Goal: Task Accomplishment & Management: Use online tool/utility

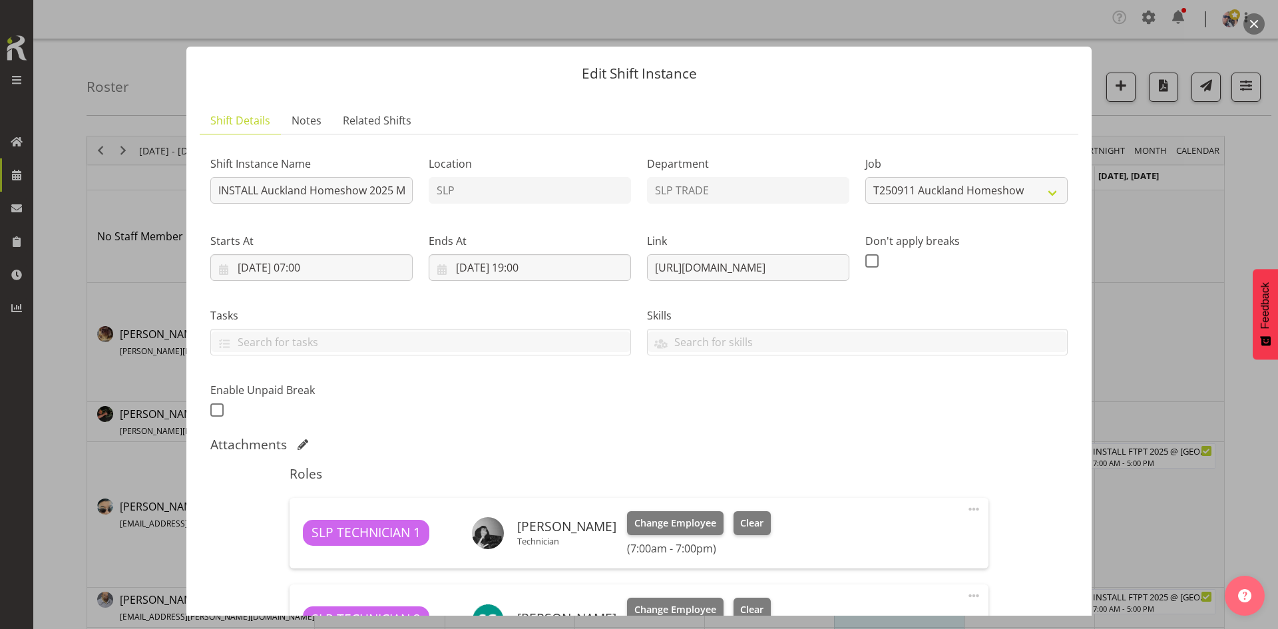
select select "9869"
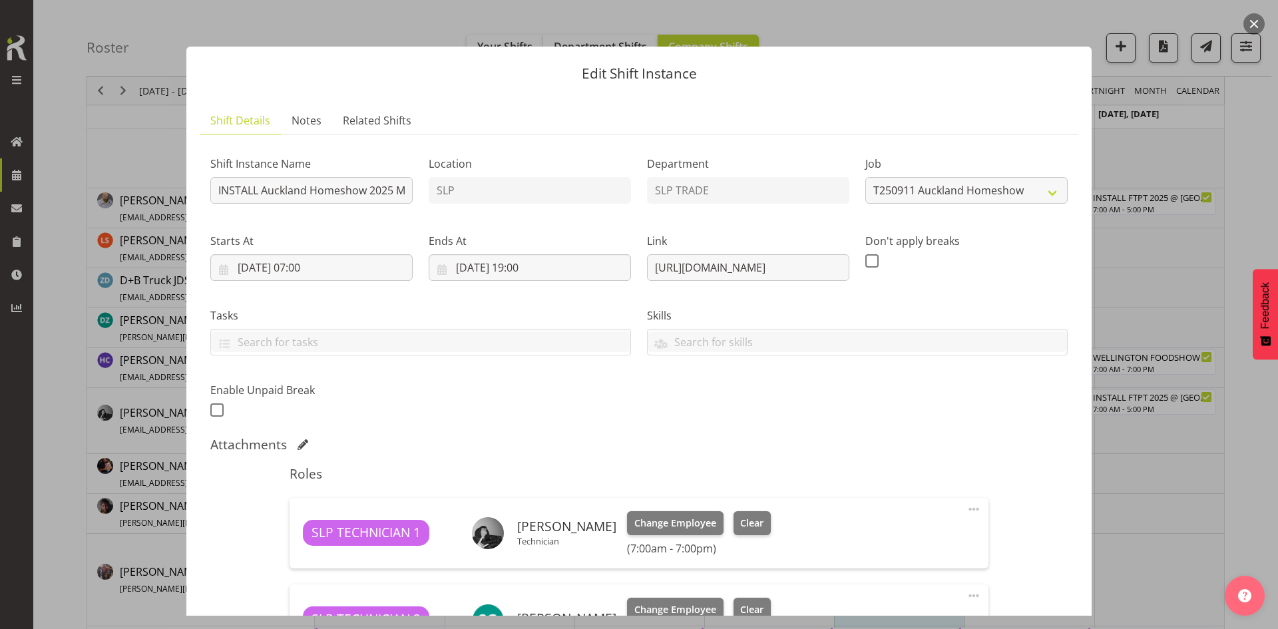
drag, startPoint x: 577, startPoint y: 555, endPoint x: 941, endPoint y: 389, distance: 400.1
click at [941, 388] on div "Shift Instance Name INSTALL Auckland Homeshow 2025 MARQUEE 6 @ [GEOGRAPHIC_DATA…" at bounding box center [638, 283] width 873 height 292
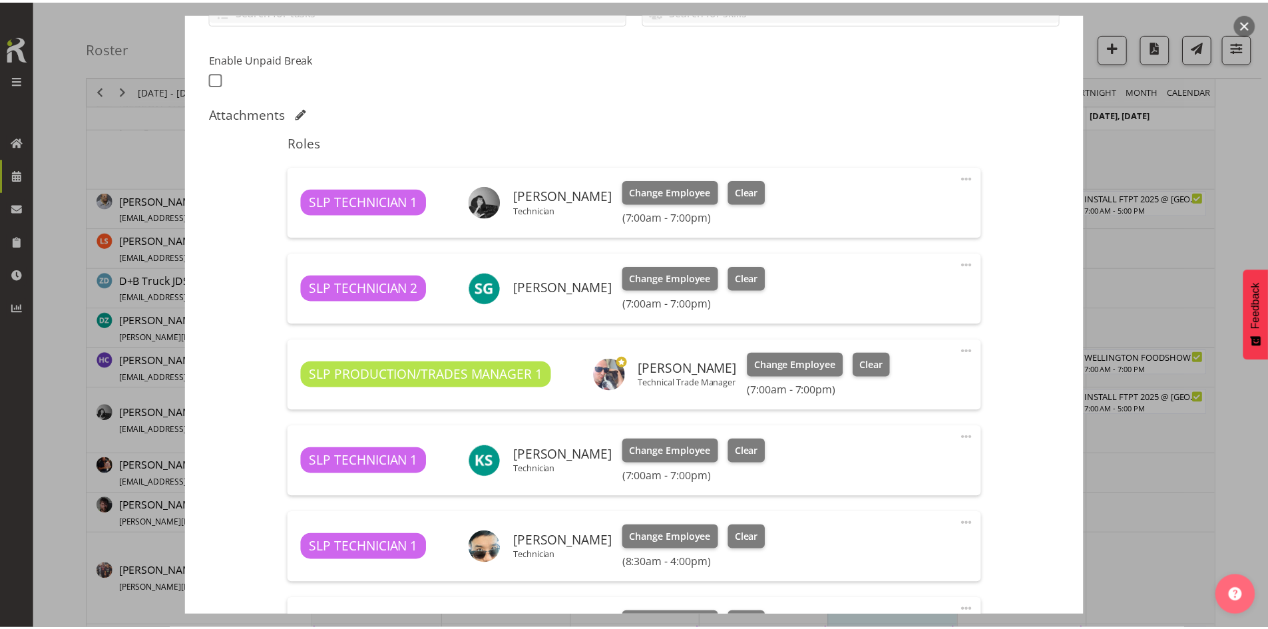
scroll to position [399, 0]
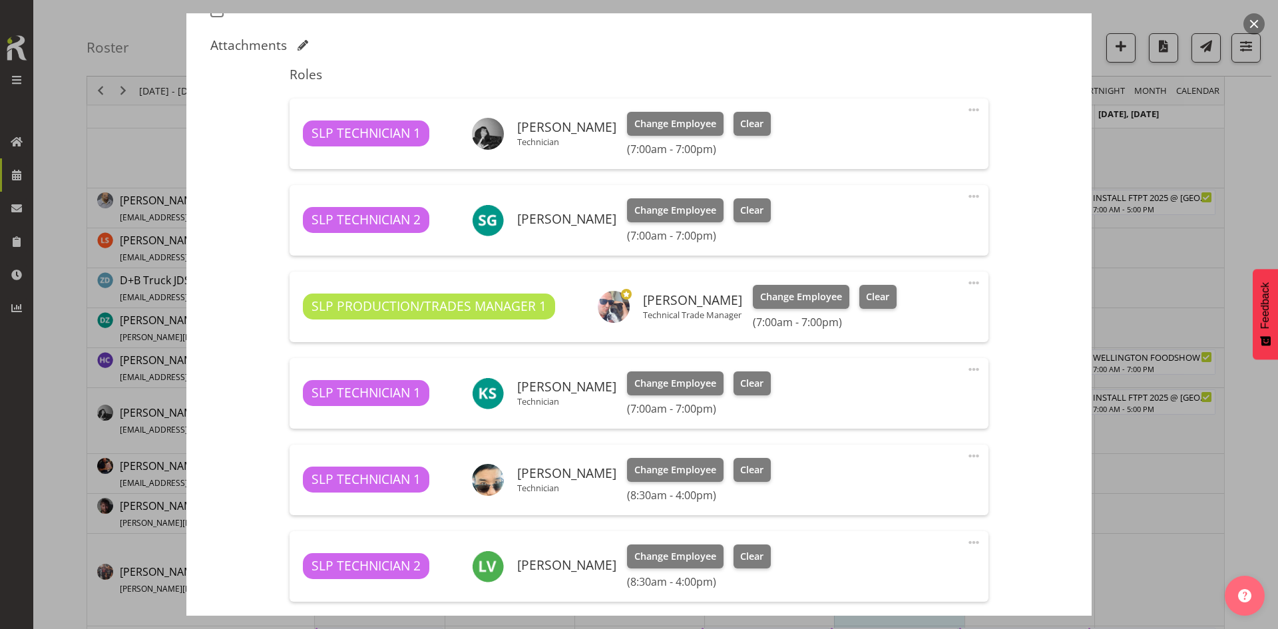
click at [1138, 306] on div at bounding box center [639, 314] width 1278 height 629
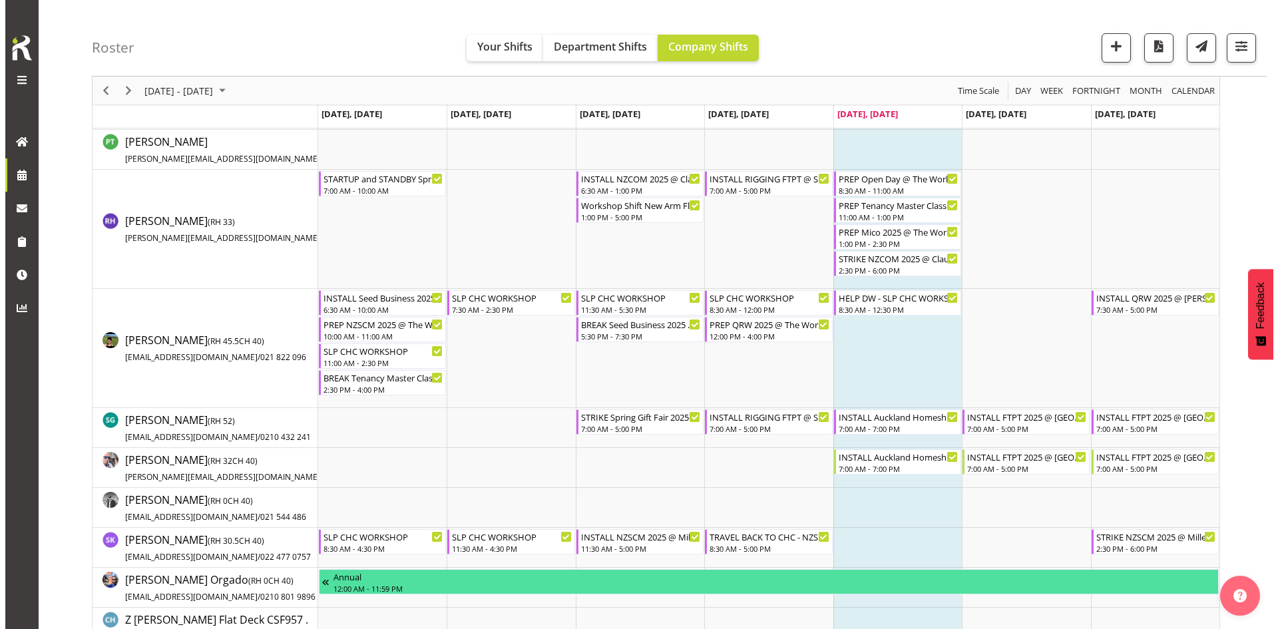
scroll to position [1465, 0]
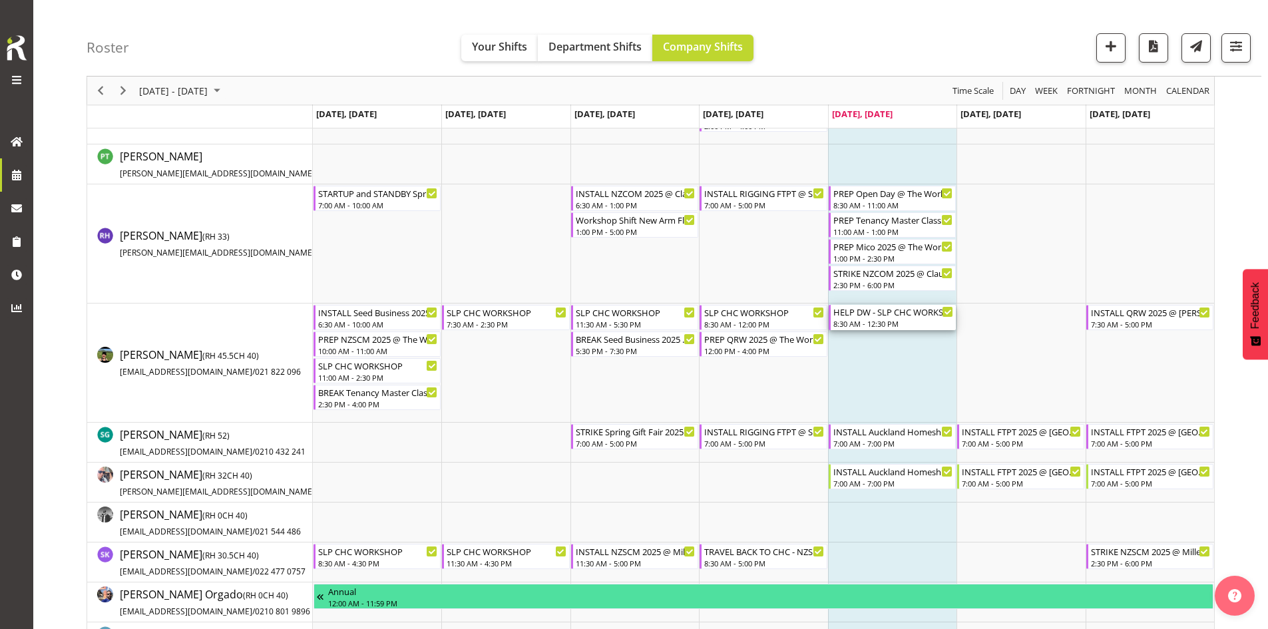
click at [901, 322] on div "8:30 AM - 12:30 PM" at bounding box center [894, 323] width 120 height 11
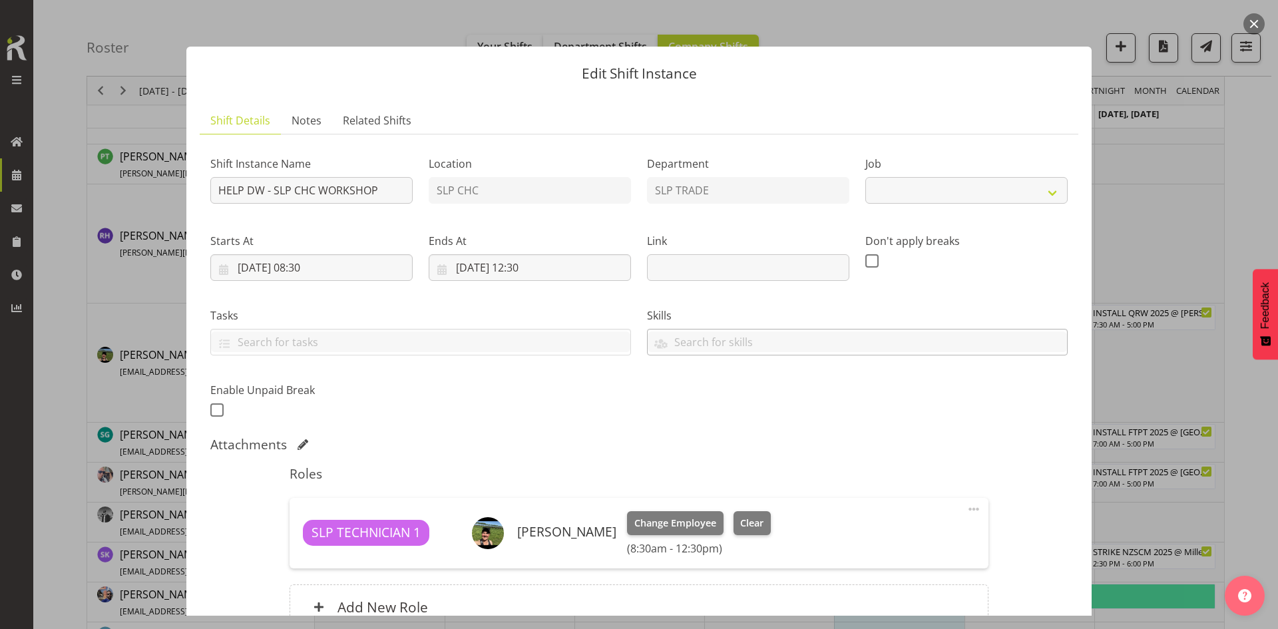
select select "45"
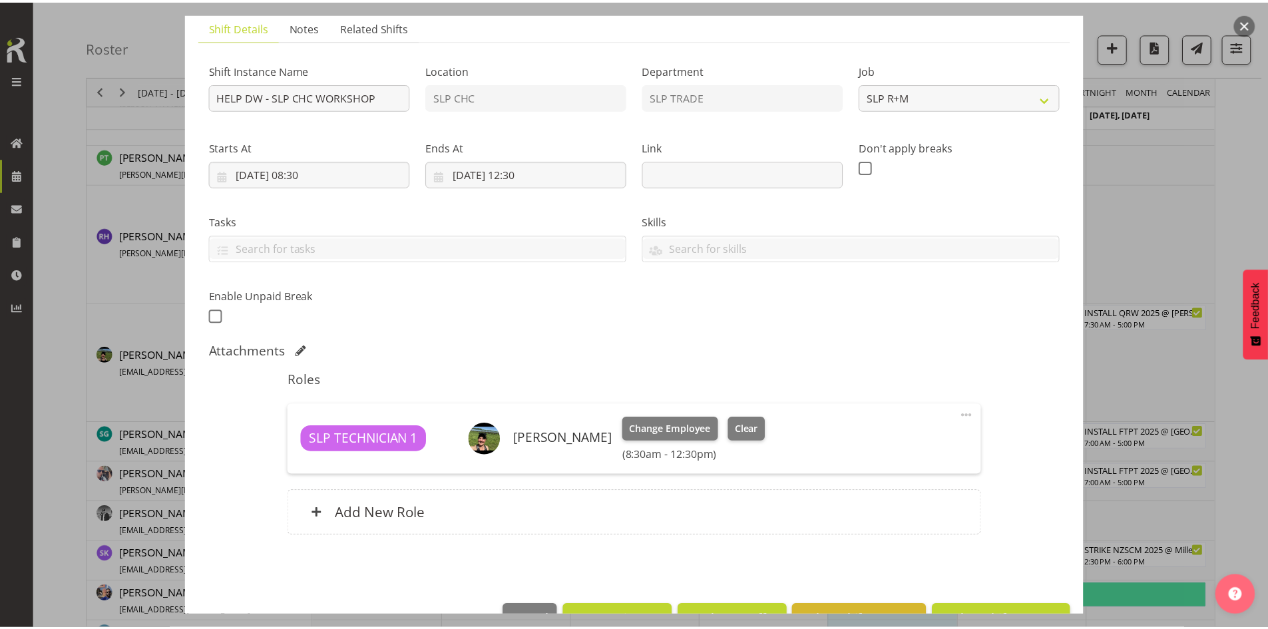
scroll to position [132, 0]
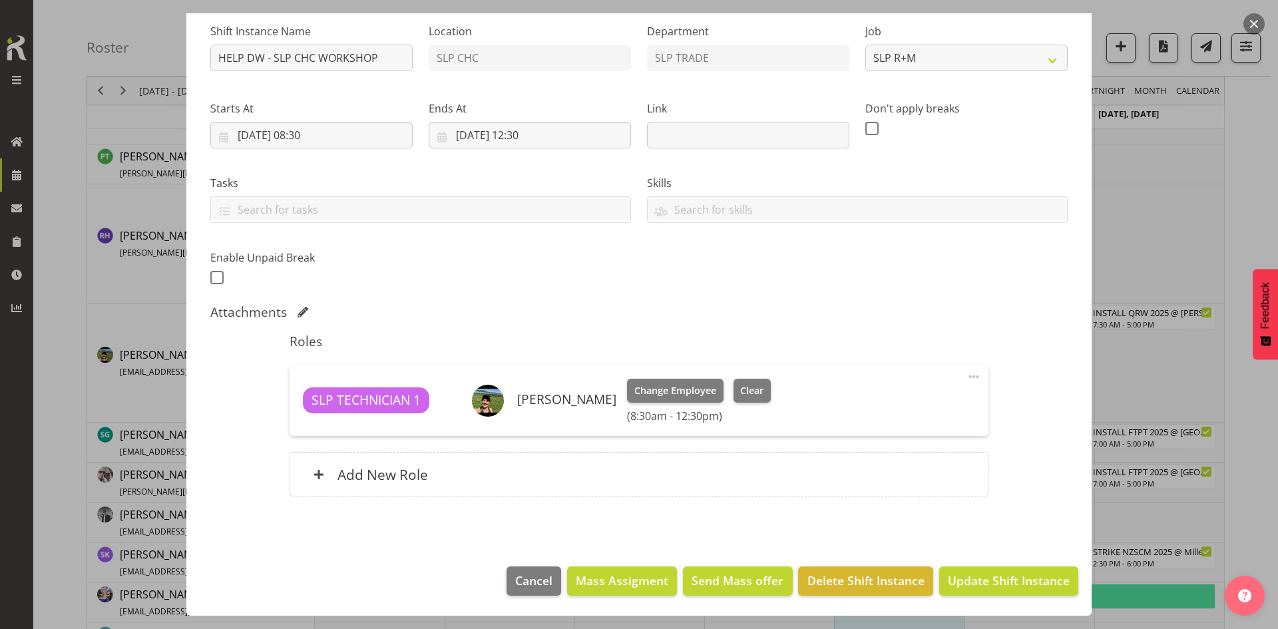
click at [1240, 323] on div at bounding box center [639, 314] width 1278 height 629
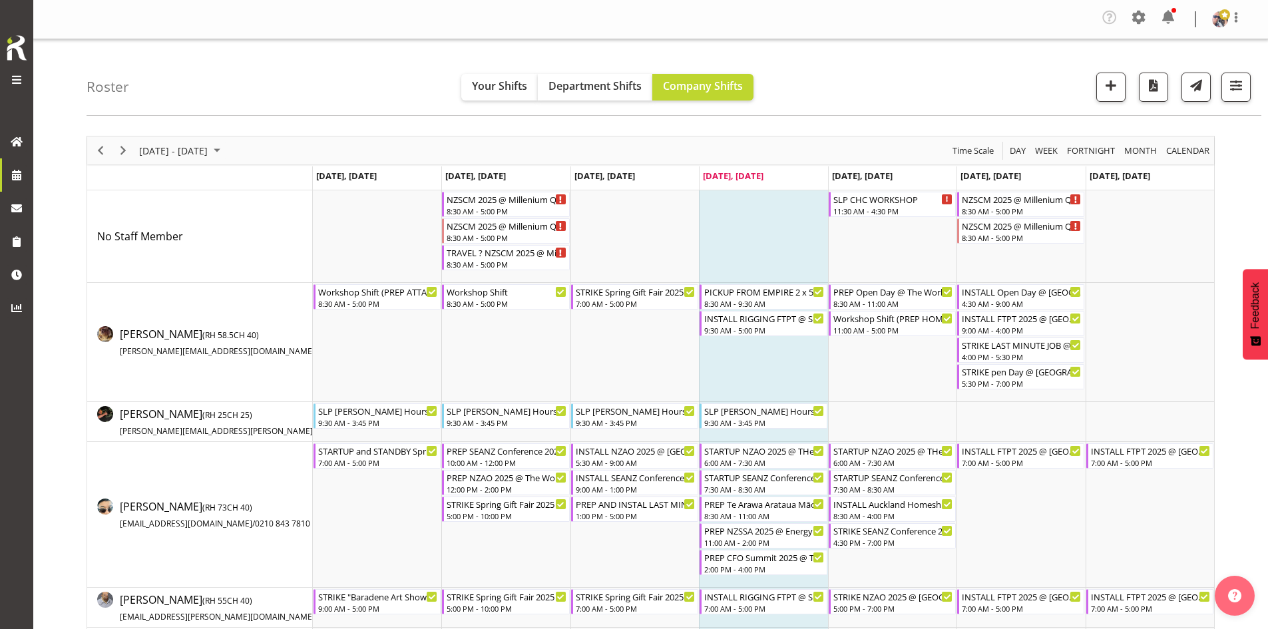
scroll to position [2336, 0]
